Goal: Task Accomplishment & Management: Complete application form

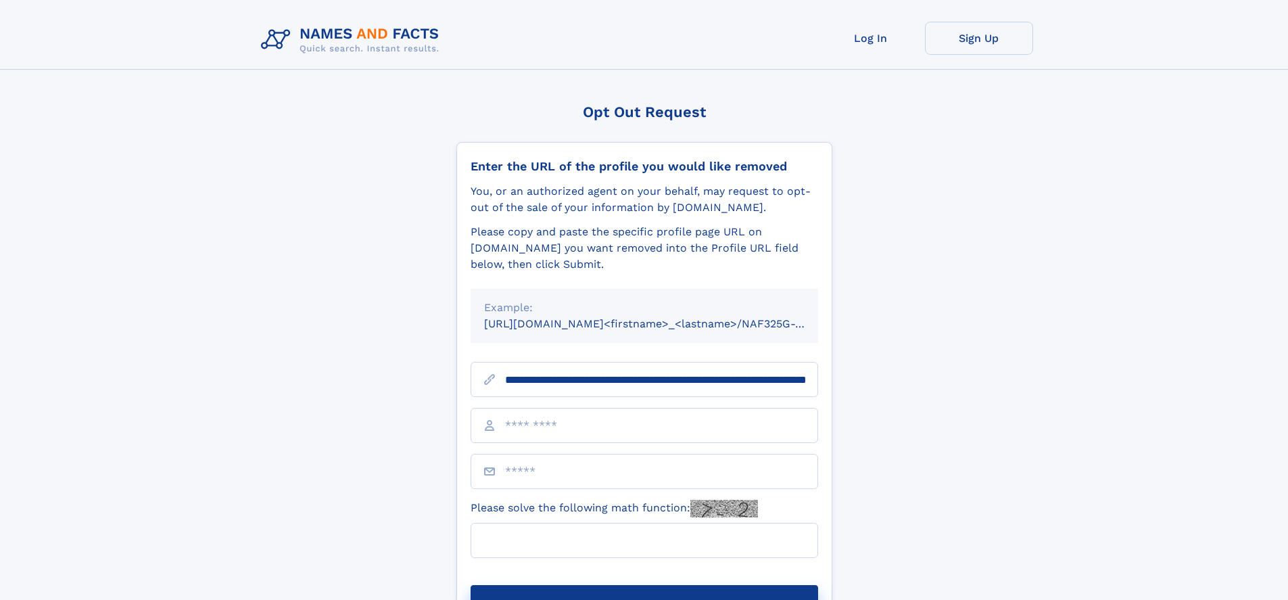
scroll to position [0, 148]
type input "**********"
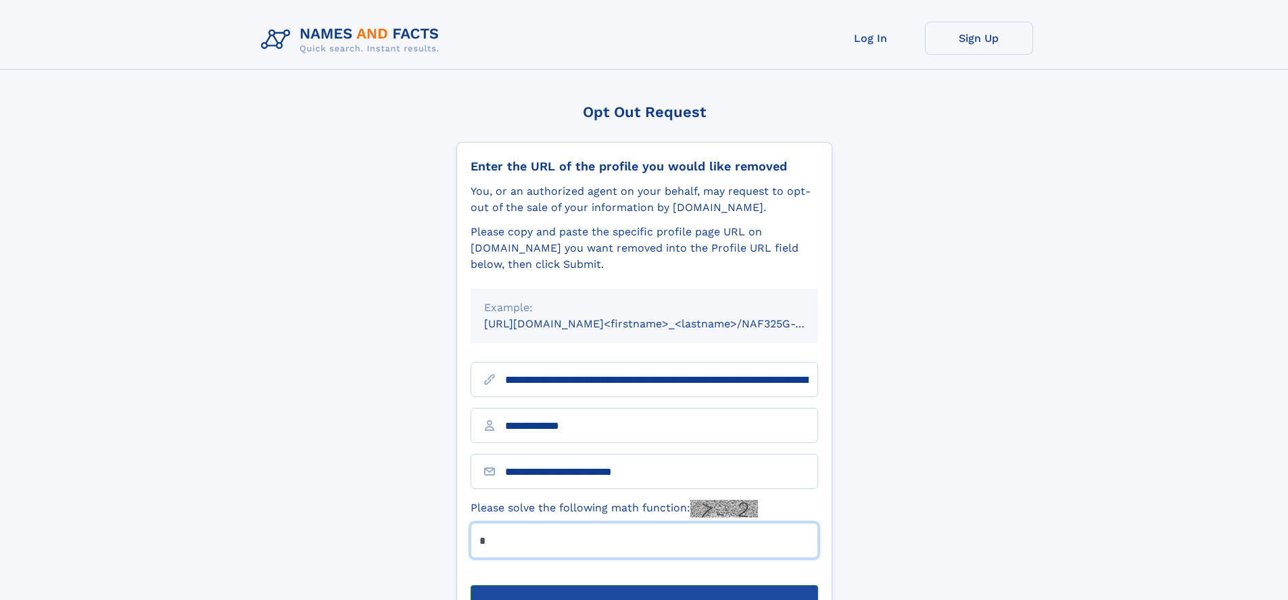
type input "*"
click at [644, 585] on button "Submit Opt Out Request" at bounding box center [645, 606] width 348 height 43
